Goal: Task Accomplishment & Management: Complete application form

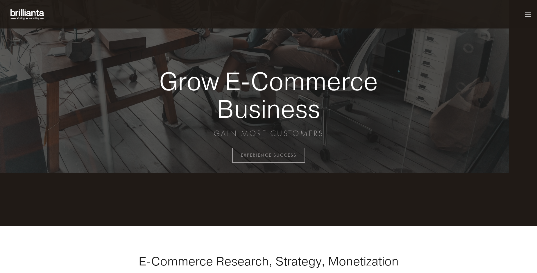
scroll to position [1545, 0]
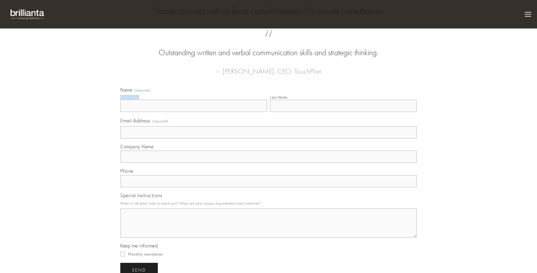
type input "[PERSON_NAME]"
click at [400, 112] on input "Last Name" at bounding box center [343, 106] width 147 height 12
type input "[PERSON_NAME]"
click at [269, 138] on input "Email Address (required)" at bounding box center [268, 132] width 296 height 12
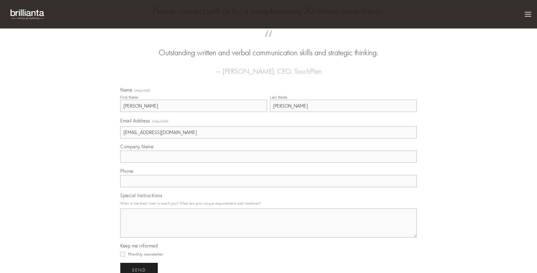
type input "[EMAIL_ADDRESS][DOMAIN_NAME]"
click at [269, 163] on input "Company Name" at bounding box center [268, 157] width 296 height 12
type input "subvenio"
click at [269, 187] on input "text" at bounding box center [268, 181] width 296 height 12
click at [269, 237] on textarea "Special Instructions" at bounding box center [268, 222] width 296 height 29
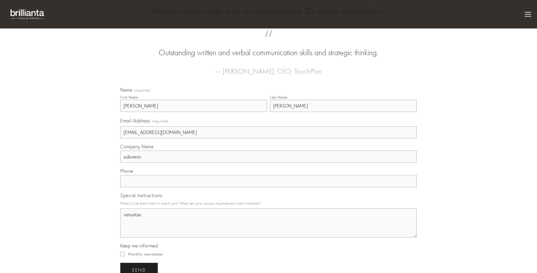
type textarea "venustas"
click at [120, 256] on input "Monthly newsletter" at bounding box center [122, 254] width 5 height 5
checkbox input "true"
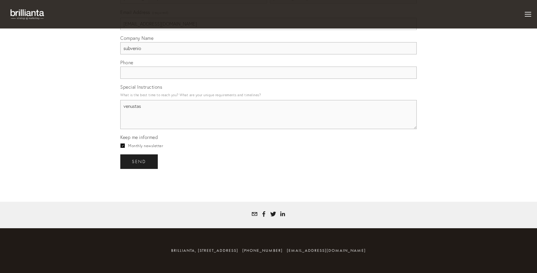
click at [132, 159] on span "send" at bounding box center [139, 161] width 14 height 5
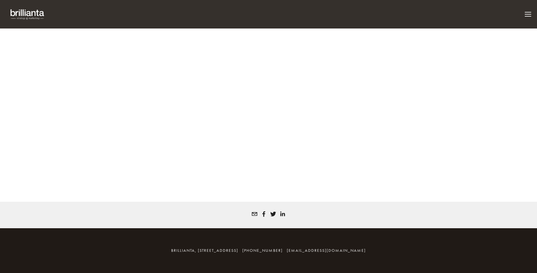
scroll to position [1529, 0]
